Goal: Navigation & Orientation: Find specific page/section

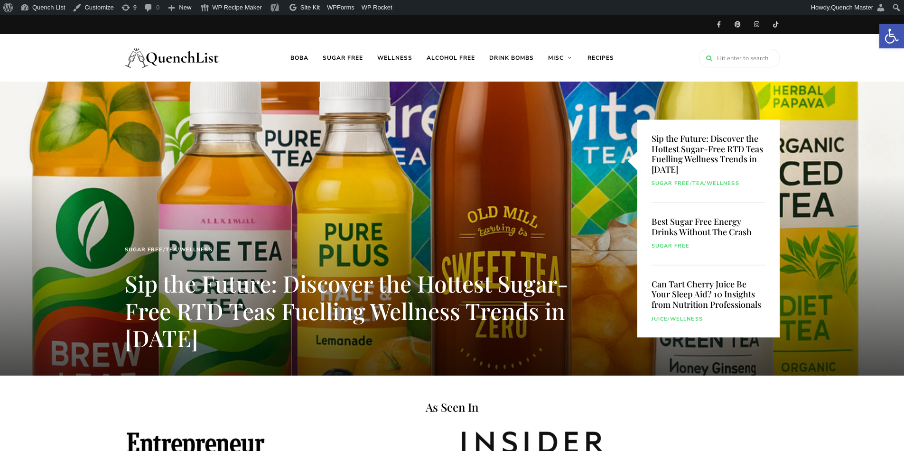
click at [299, 282] on link "Sip the Future: Discover the Hottest Sugar-Free RTD Teas Fuelling Wellness Tren…" at bounding box center [347, 310] width 444 height 85
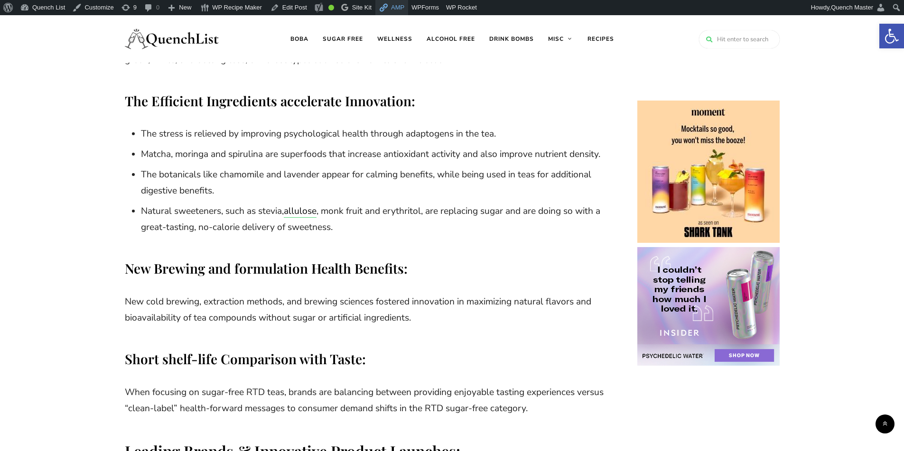
scroll to position [1344, 0]
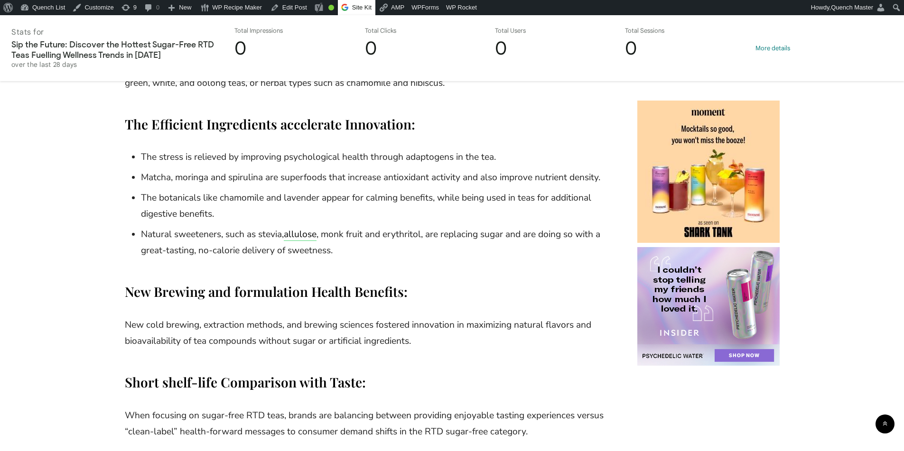
click at [357, 9] on span "Site Kit" at bounding box center [361, 7] width 19 height 7
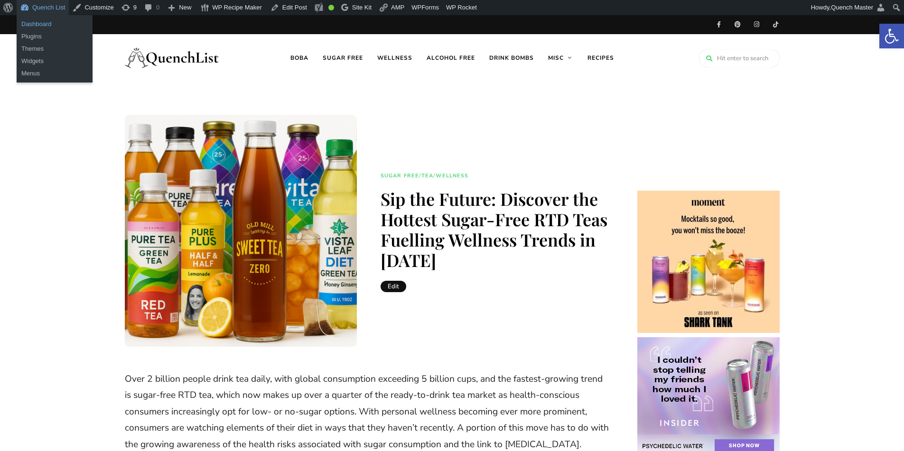
click at [53, 28] on link "Dashboard" at bounding box center [55, 24] width 76 height 12
